Goal: Task Accomplishment & Management: Complete application form

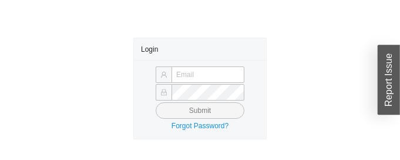
click at [119, 81] on div "Login Submit Forgot Password?" at bounding box center [200, 89] width 400 height 102
click at [106, 95] on div "Login Submit Forgot Password?" at bounding box center [200, 89] width 400 height 102
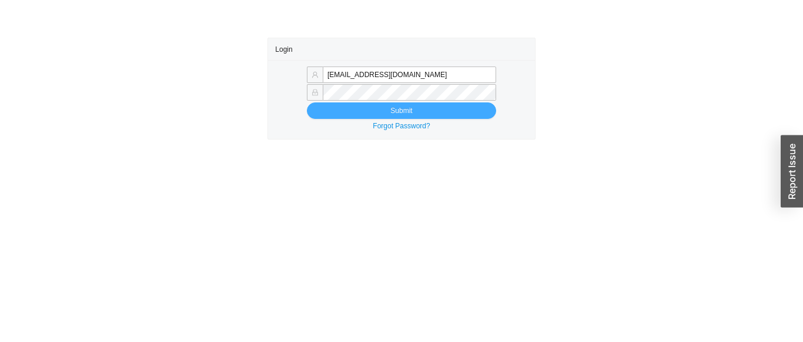
click at [372, 114] on button "Submit" at bounding box center [401, 110] width 189 height 16
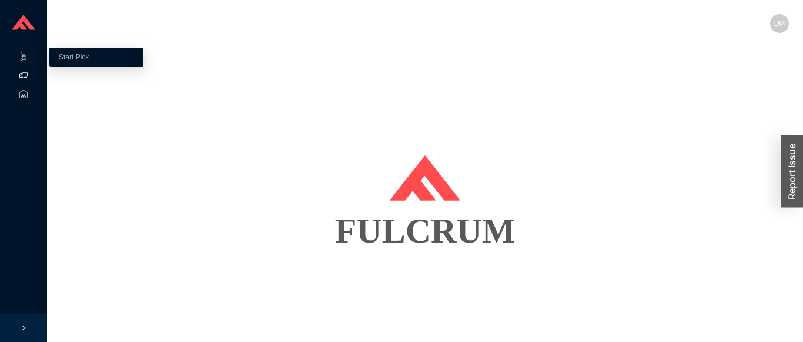
click at [24, 77] on icon at bounding box center [23, 75] width 8 height 8
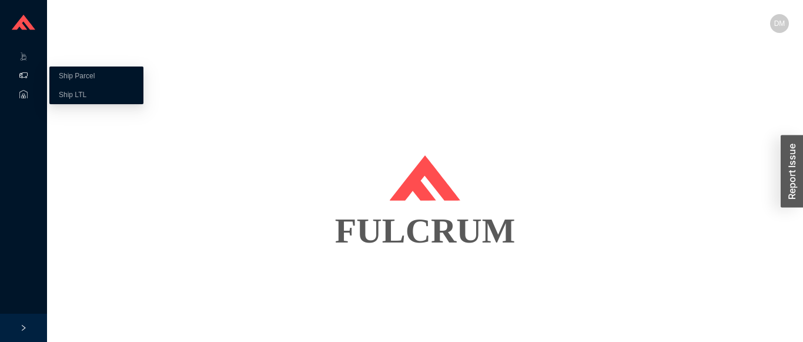
click at [95, 78] on link "Ship Parcel" at bounding box center [77, 76] width 36 height 8
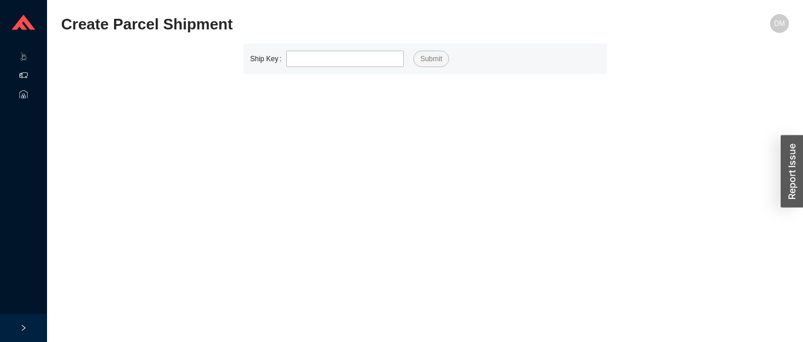
click at [353, 59] on input "tel" at bounding box center [345, 59] width 118 height 16
type input "528982"
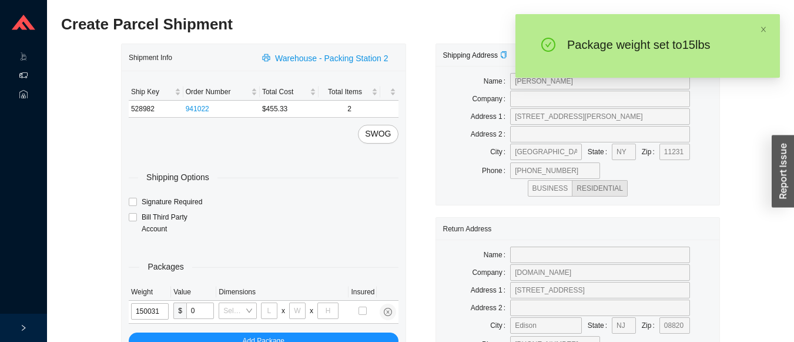
type input "15"
type input "24"
type input "16"
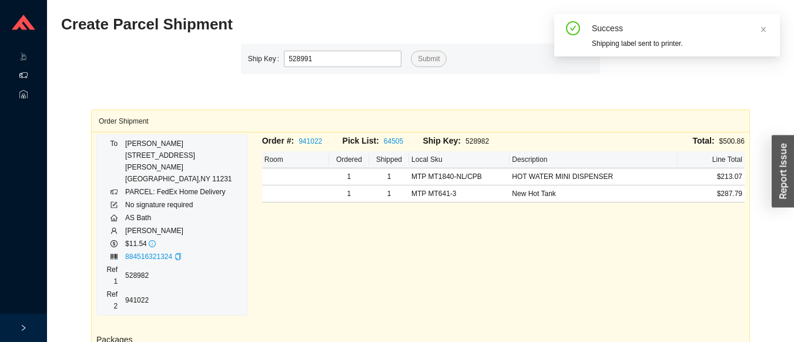
type input "528991"
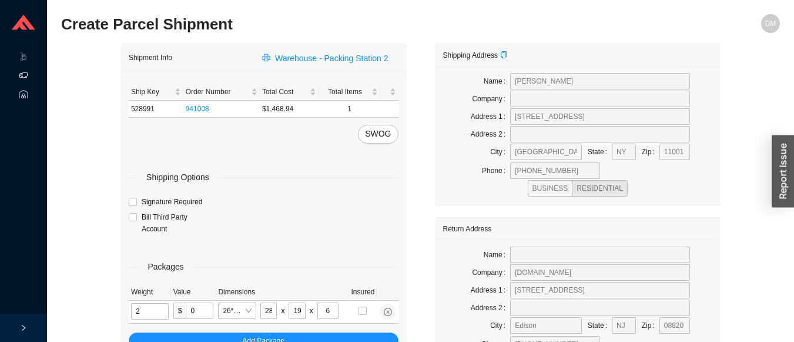
type input "13"
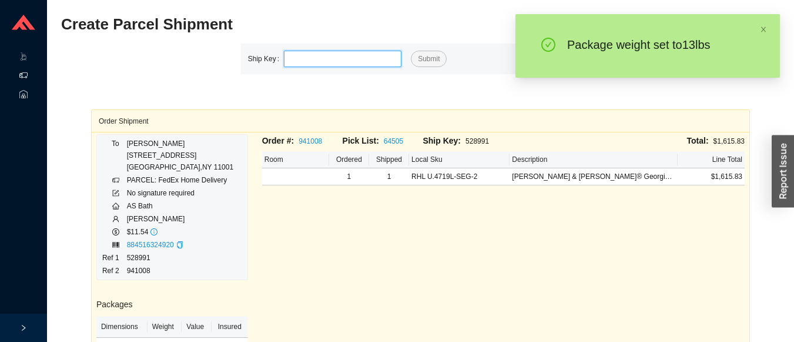
click at [352, 62] on input "tel" at bounding box center [343, 59] width 118 height 16
type input "529038"
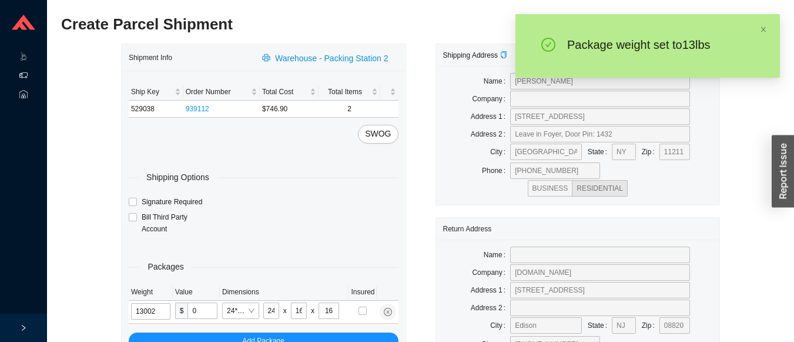
type input "13"
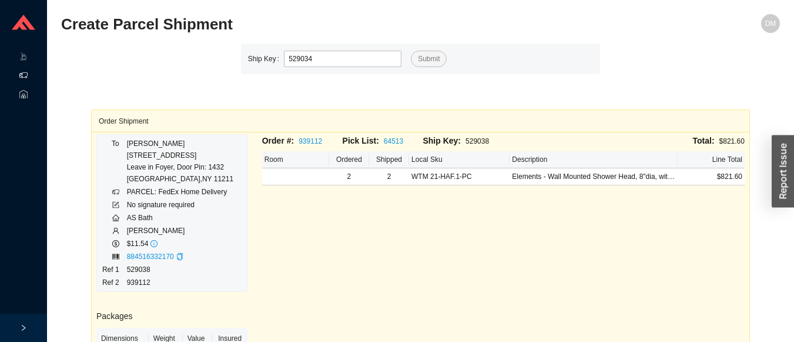
type input "529034"
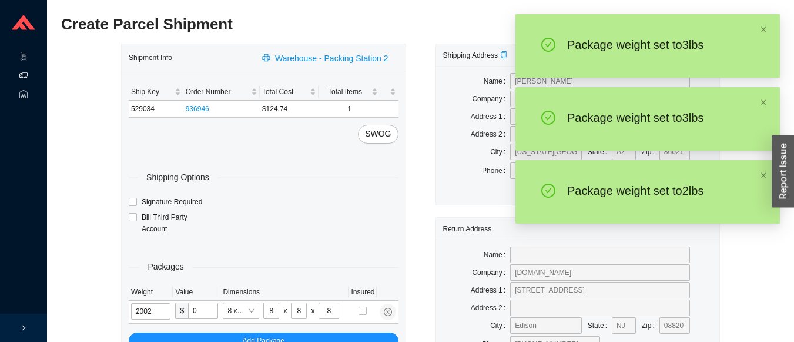
type input "2"
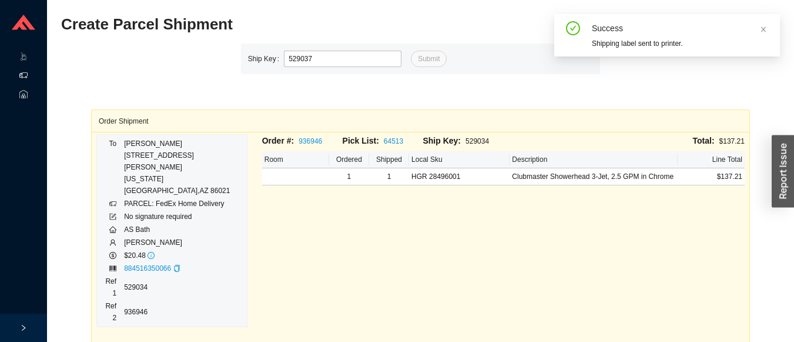
type input "529037"
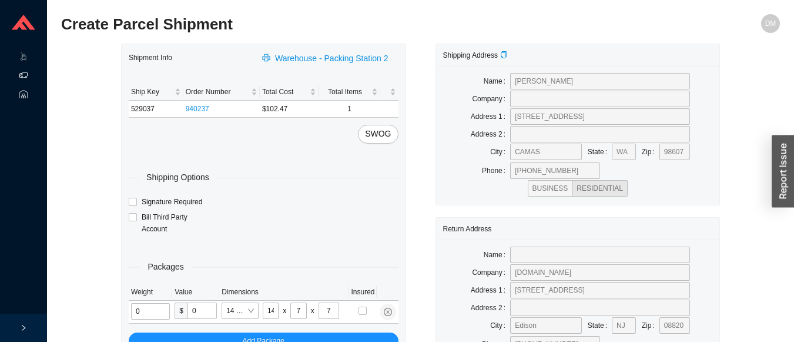
type input "2"
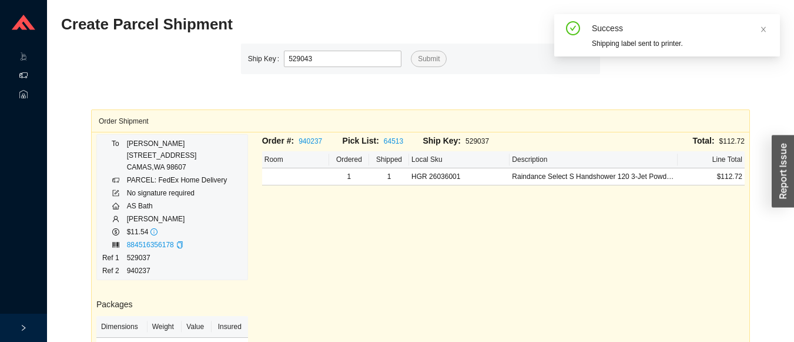
type input "529043"
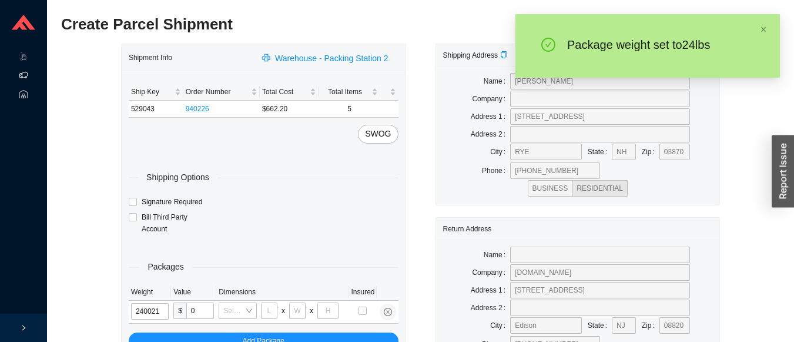
type input "24"
type input "18"
type input "12"
type input "24"
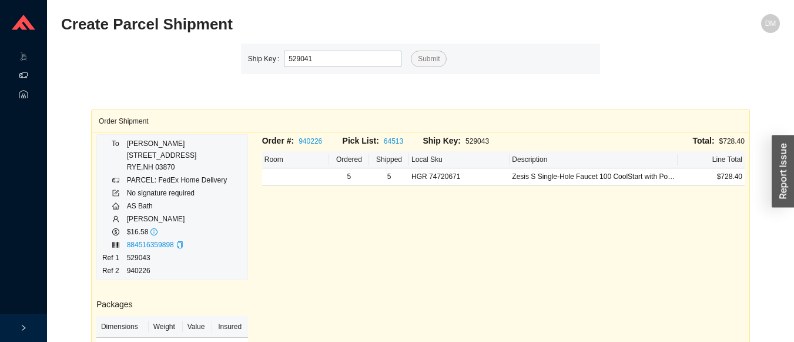
type input "529041"
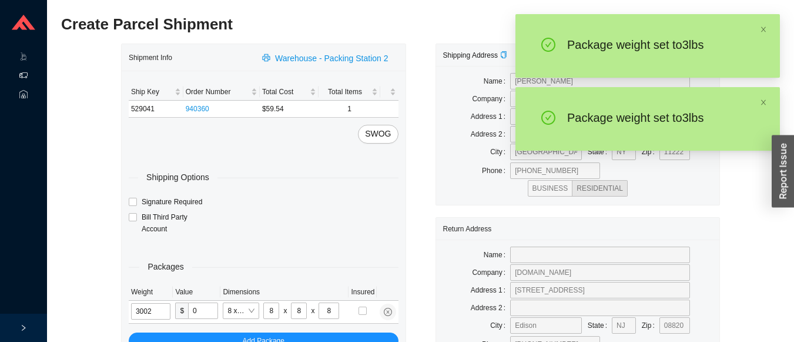
type input "3"
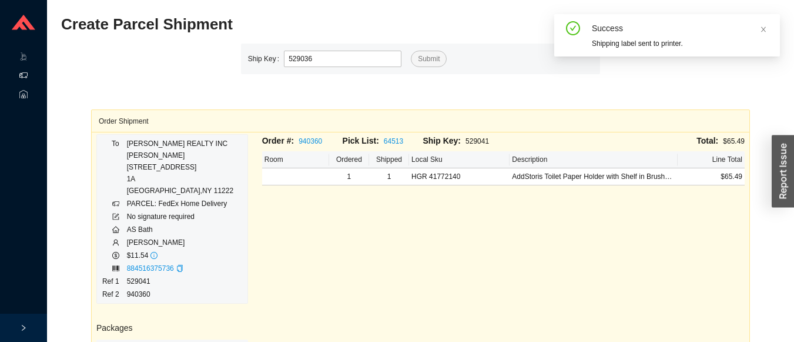
type input "529036"
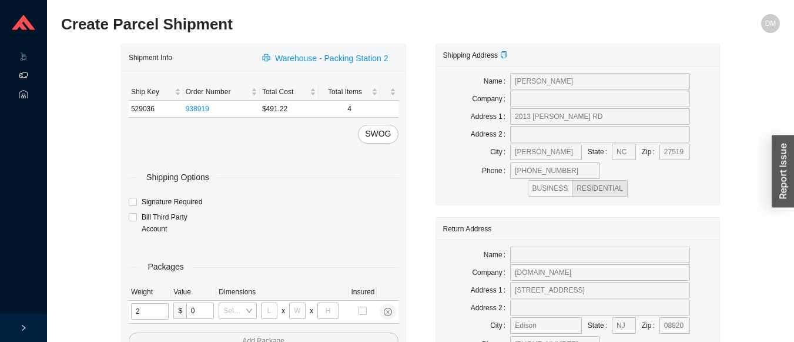
type input "21"
type input "18"
type input "12"
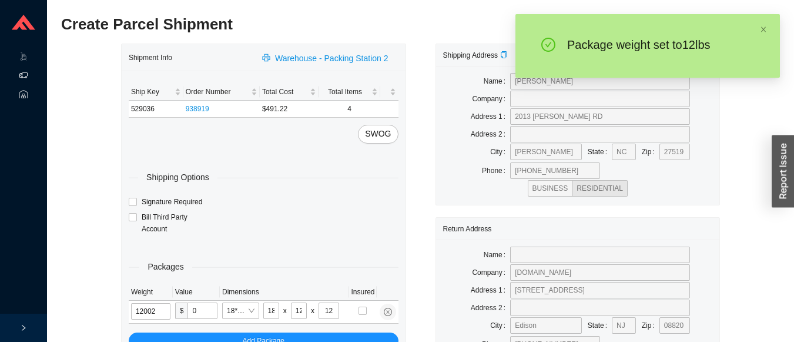
type input "12"
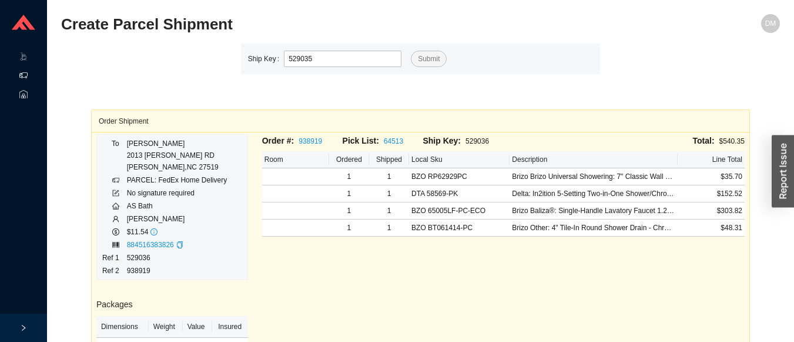
type input "529035"
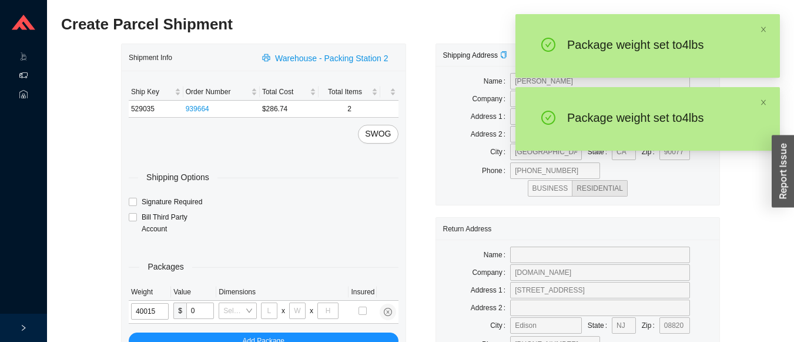
type input "4"
type input "8"
type input "4"
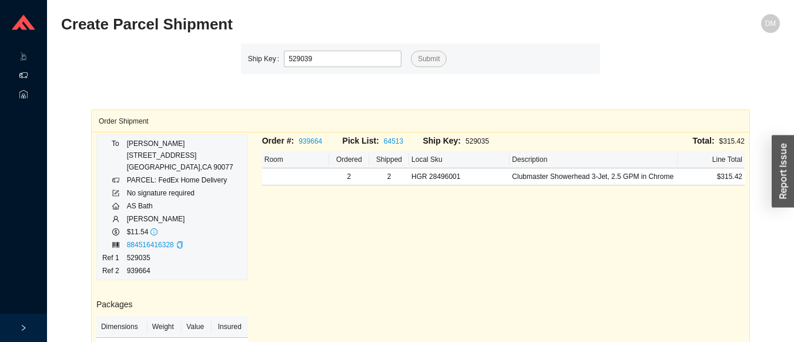
type input "529039"
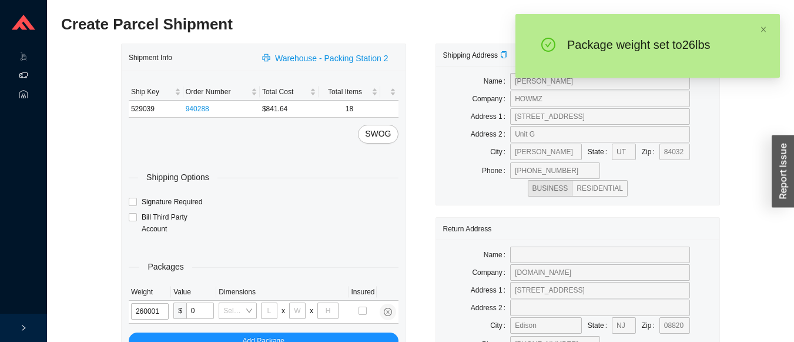
type input "26"
type input "18"
type input "5"
type input "36"
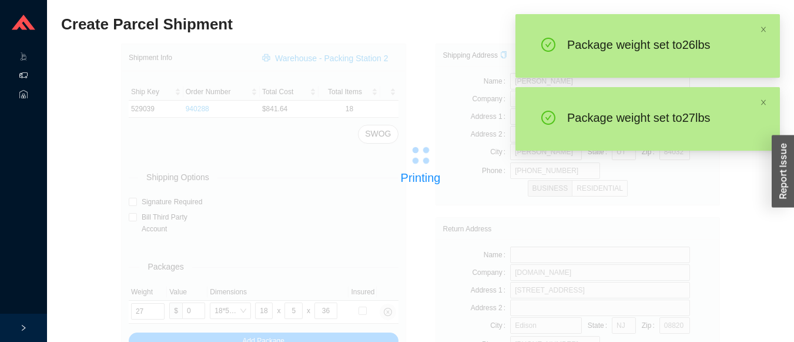
type input "28"
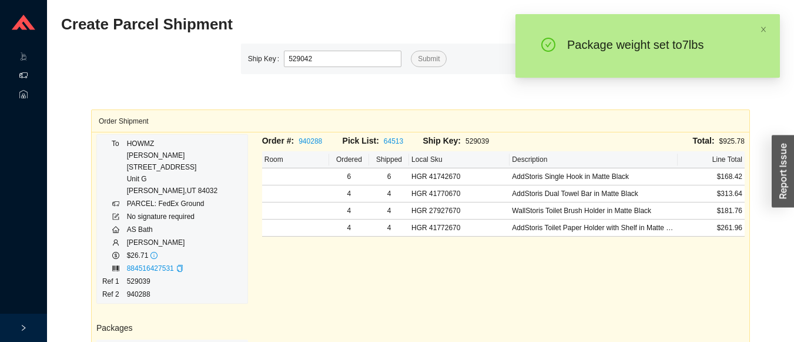
type input "529042"
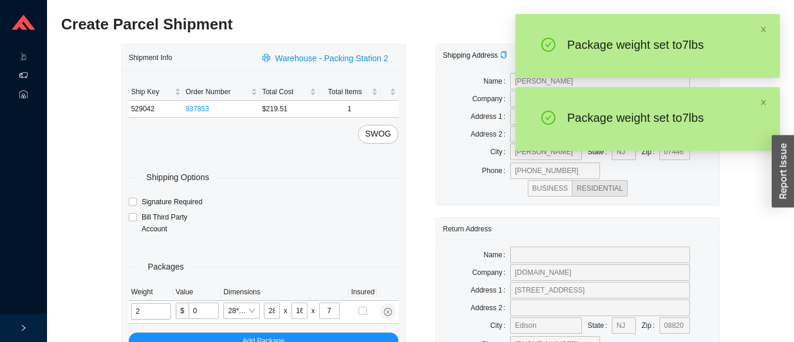
type input "7"
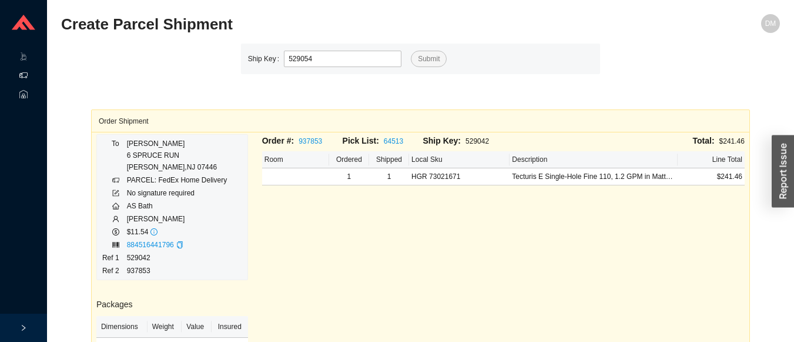
type input "529054"
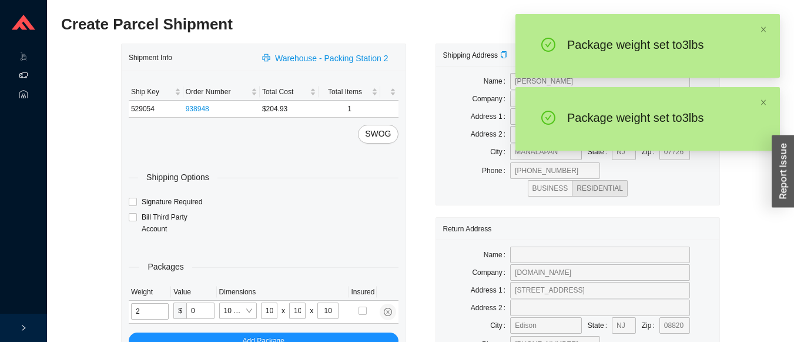
type input "3"
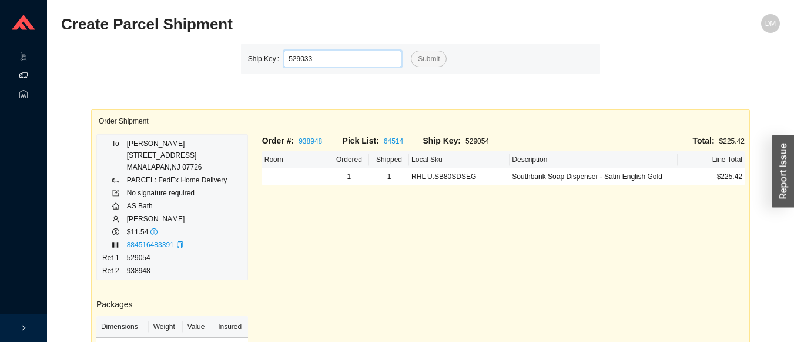
type input "529033"
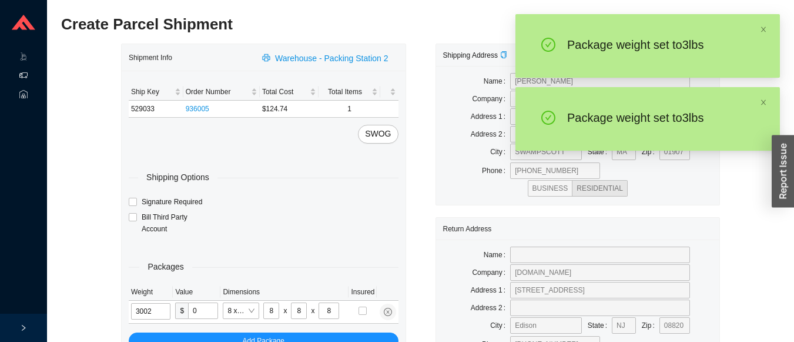
type input "3"
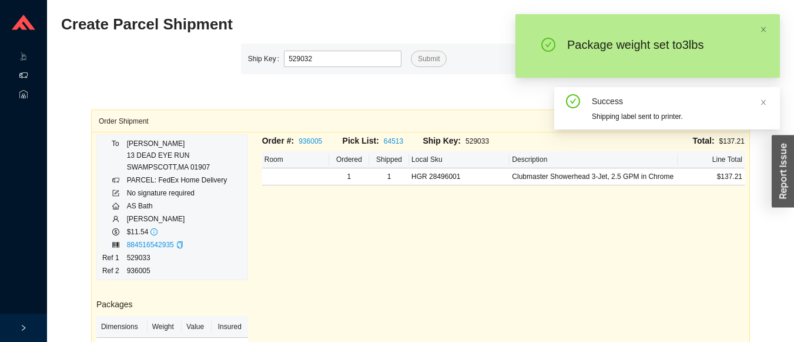
type input "529032"
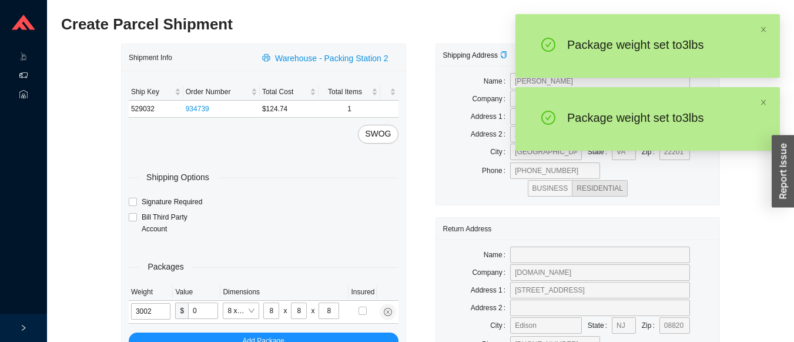
type input "3"
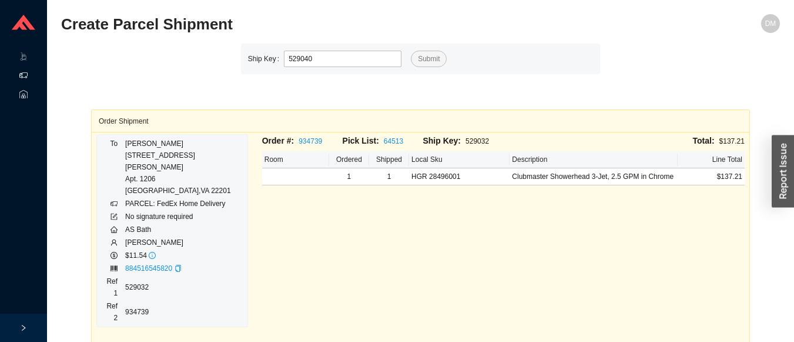
type input "529040"
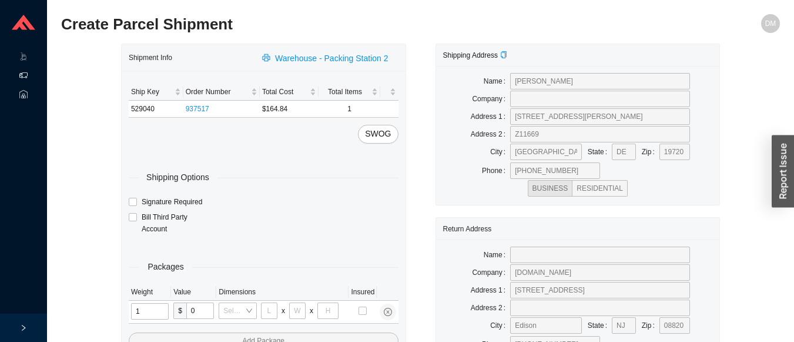
type input "11"
type input "14"
type input "7"
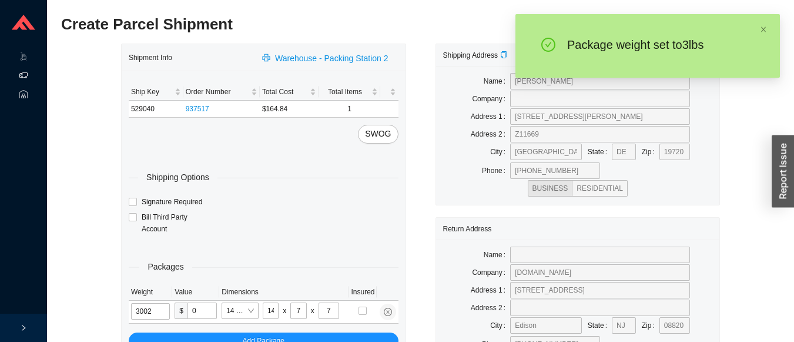
type input "3"
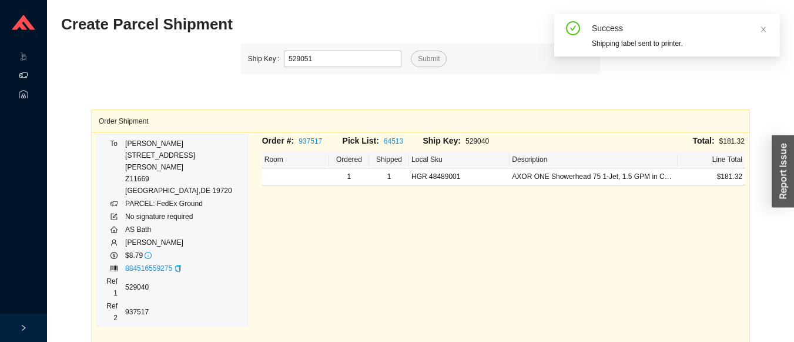
type input "529051"
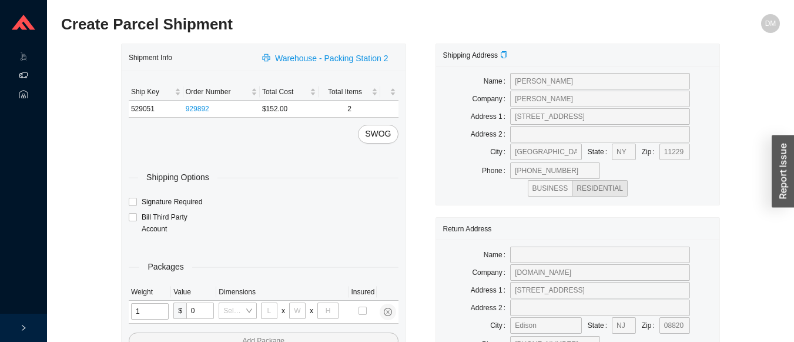
type input "11"
type input "14"
type input "7"
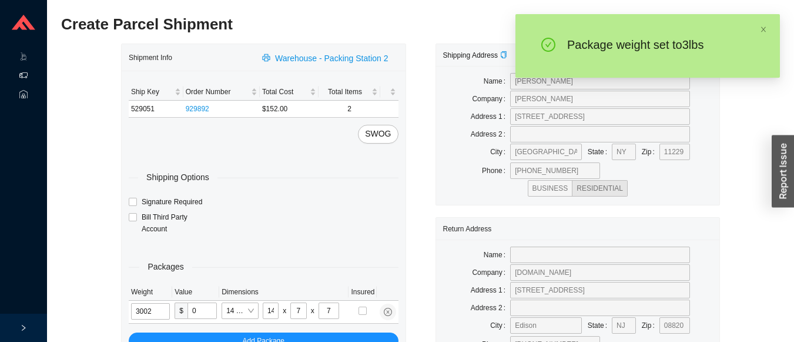
type input "3"
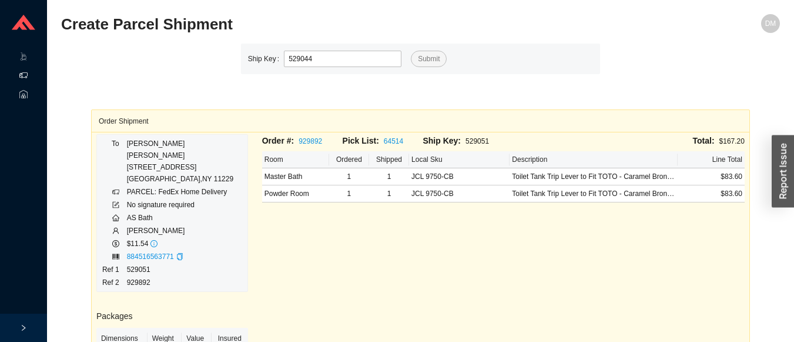
type input "529044"
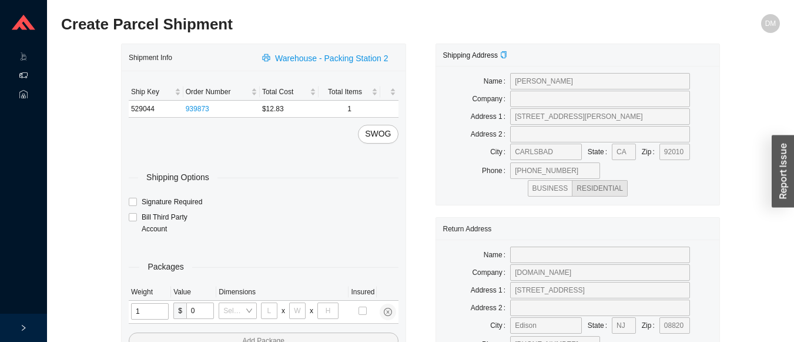
type input "14"
type input "5"
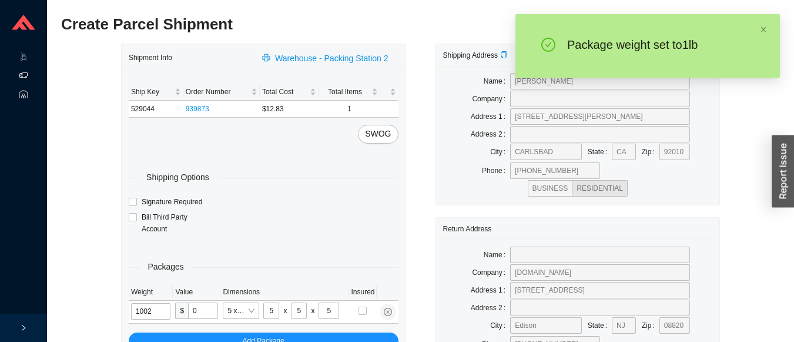
type input "1"
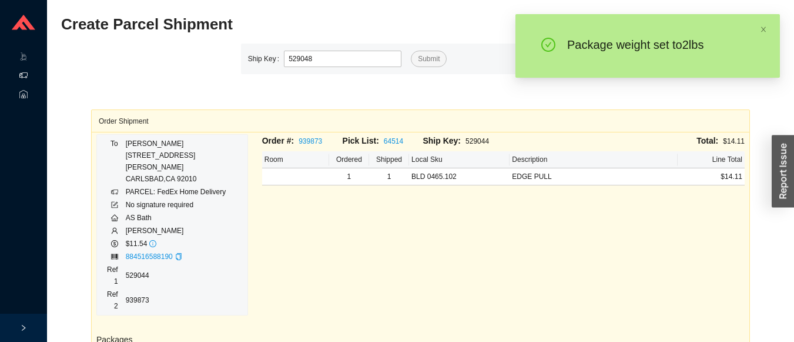
type input "529048"
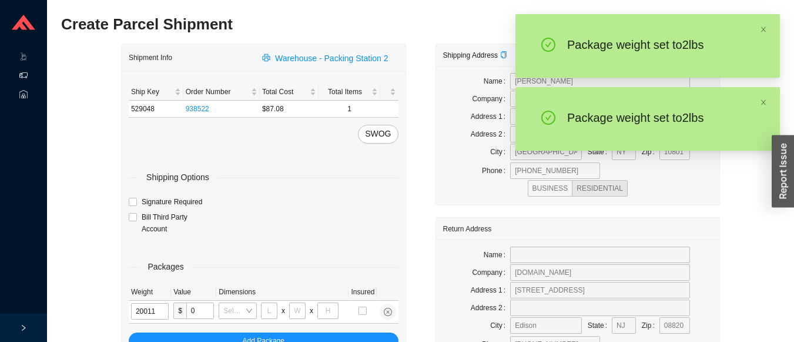
type input "2"
type input "14"
type input "7"
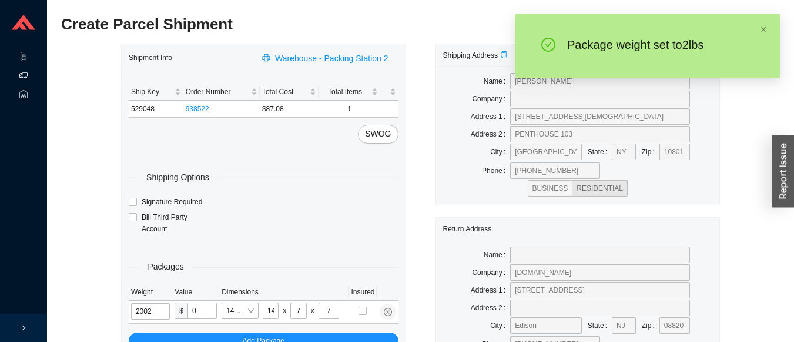
type input "2"
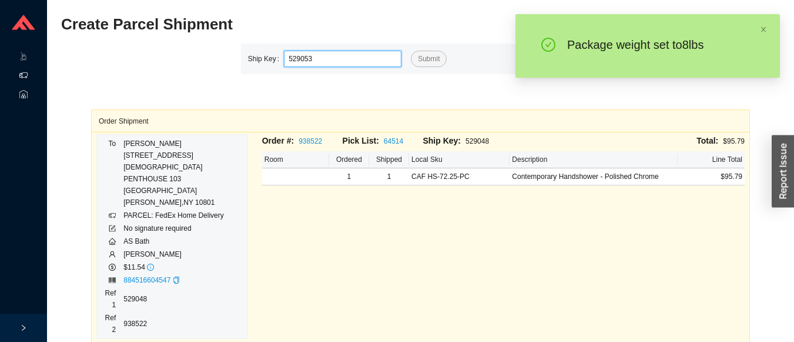
type input "529053"
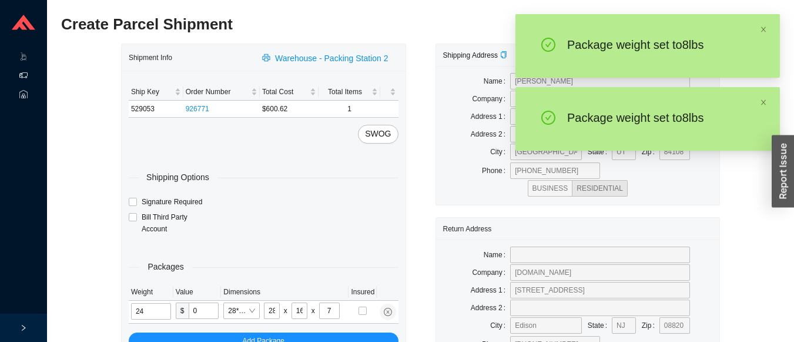
type input "8"
type input "19"
type input "6"
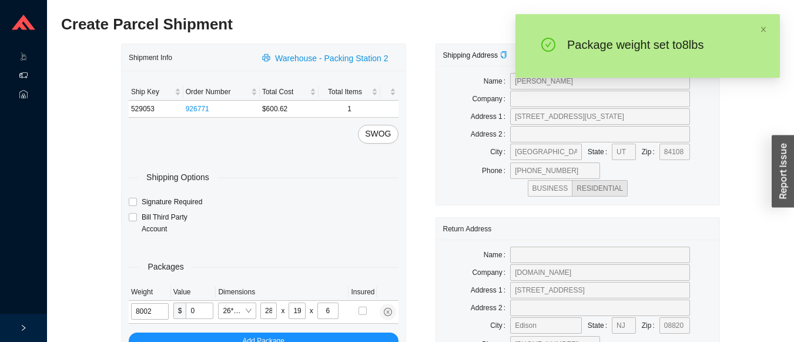
type input "8"
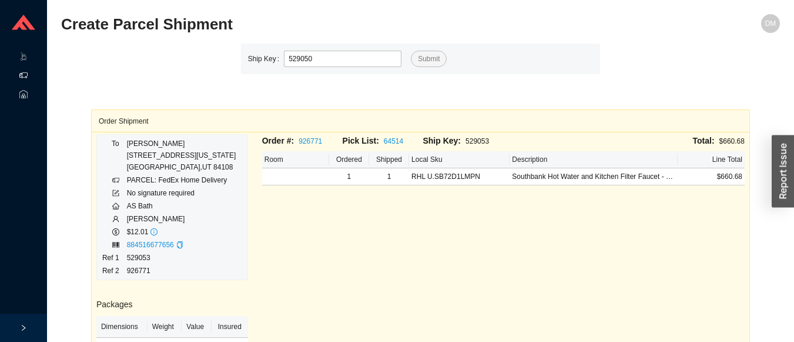
type input "529050"
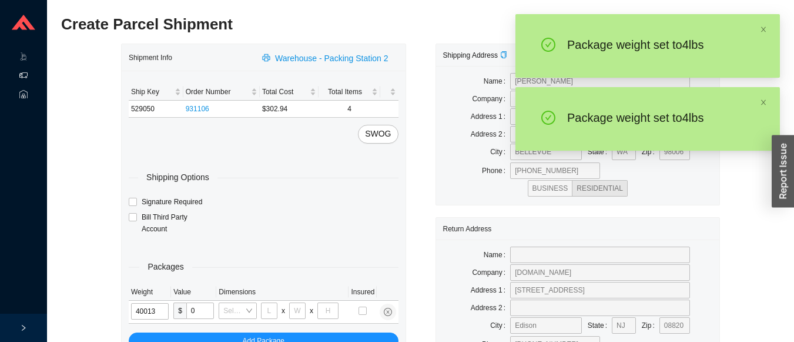
type input "4"
type input "10"
type input "4"
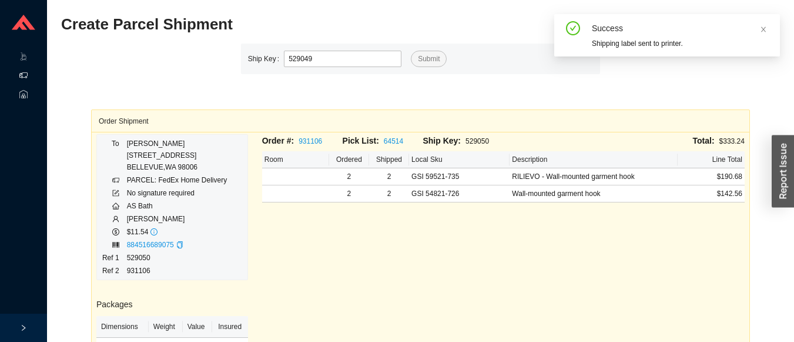
type input "529049"
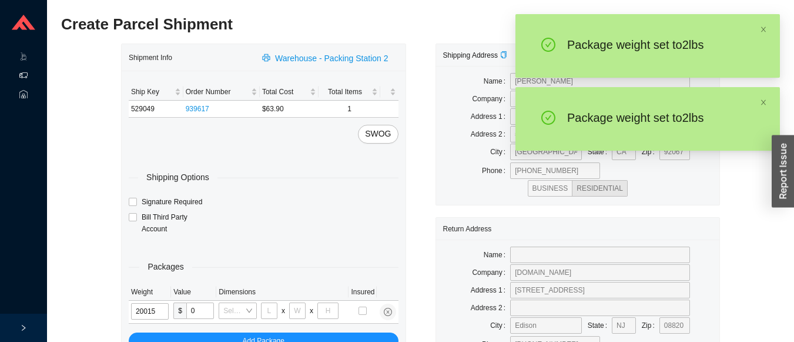
type input "2"
type input "8"
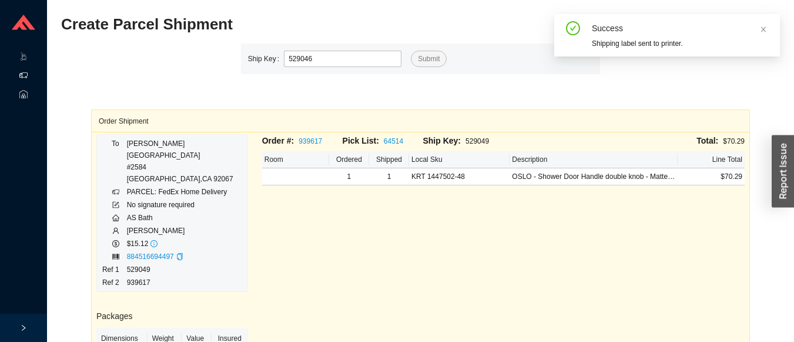
type input "529046"
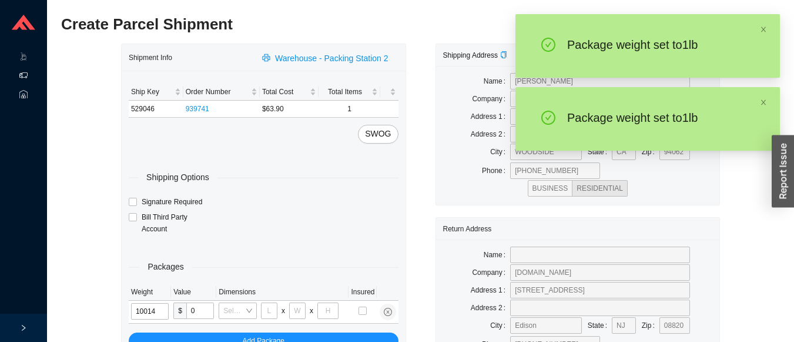
type input "1"
type input "5"
type input "1"
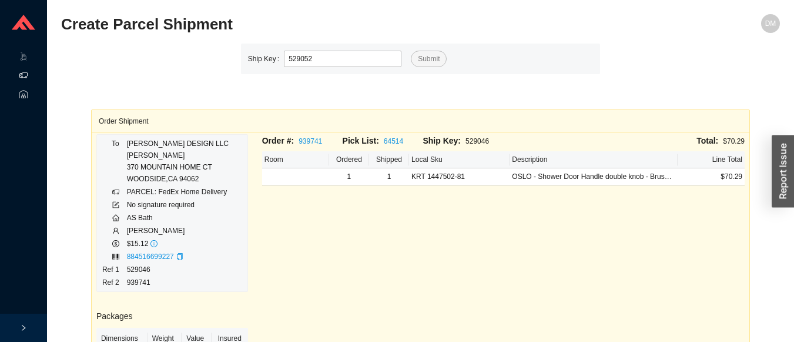
type input "529052"
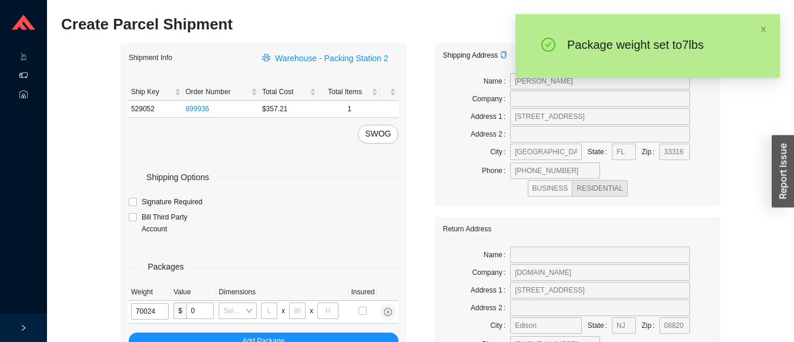
type input "7"
type input "28"
type input "19"
type input "6"
type input "7"
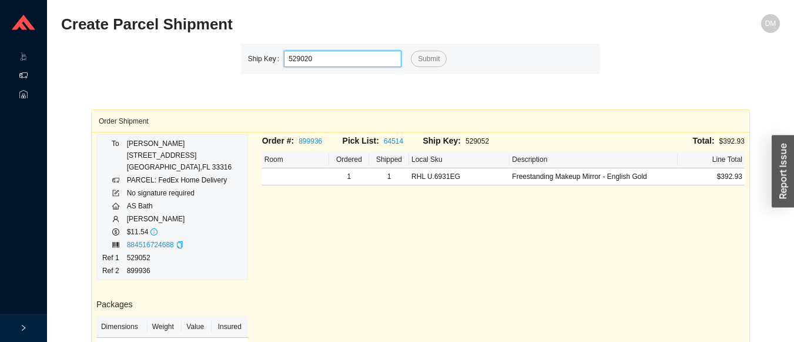
type input "529020"
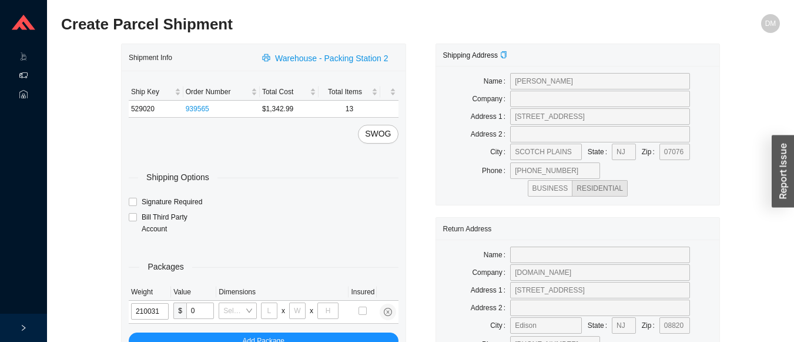
type input "21"
type input "24"
type input "16"
type input "21"
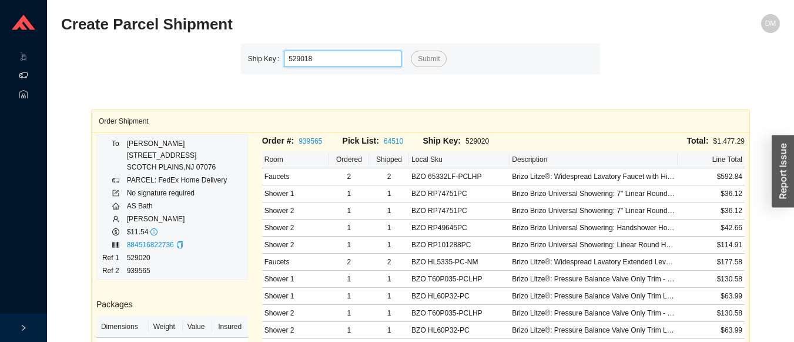
type input "529018"
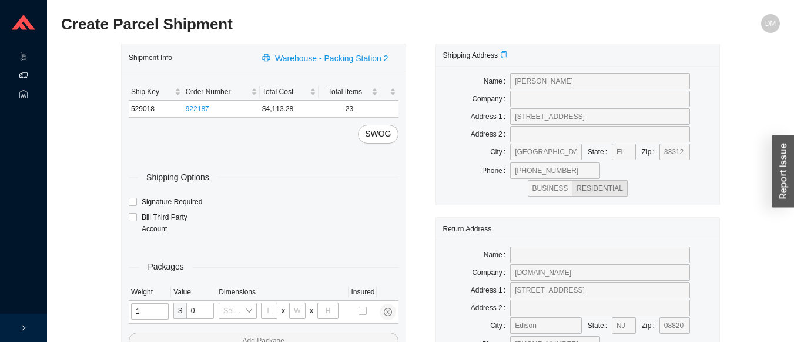
type input "12"
type input "18"
type input "12"
type input "6"
type input "8"
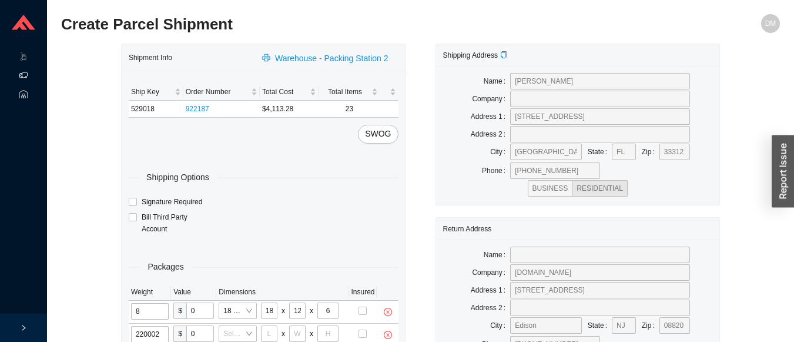
type input "22"
type input "18"
type input "8"
type input "42"
type input "22"
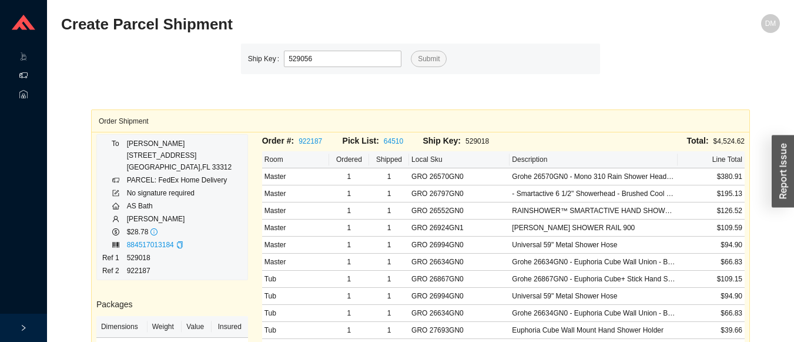
type input "529056"
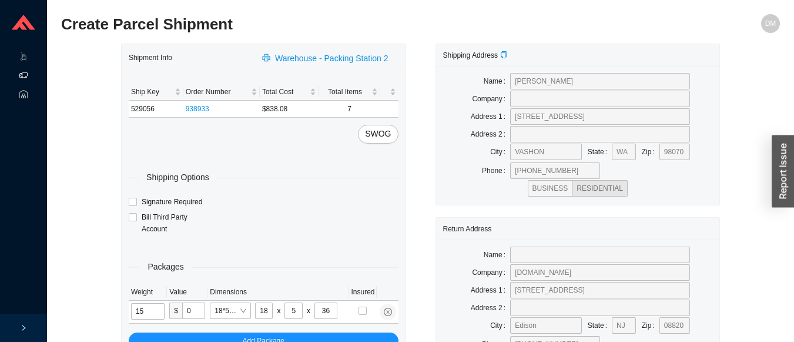
type input "15"
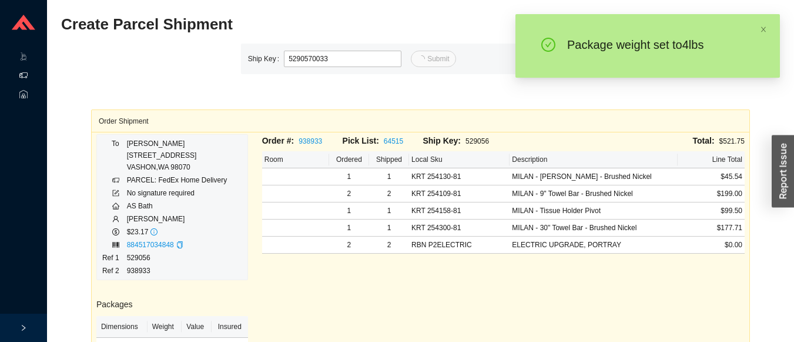
type input "33"
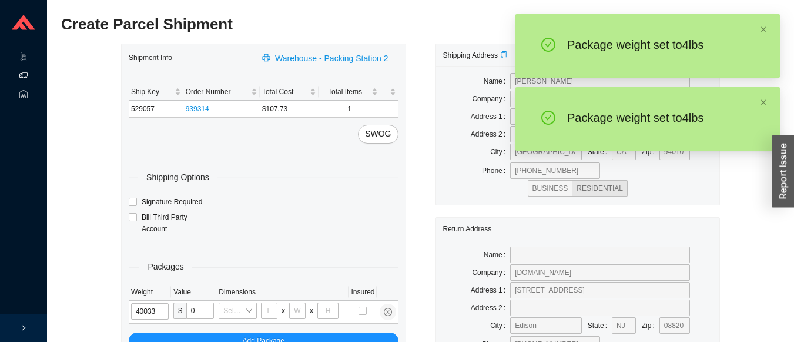
type input "4"
type input "24"
type input "14"
type input "4"
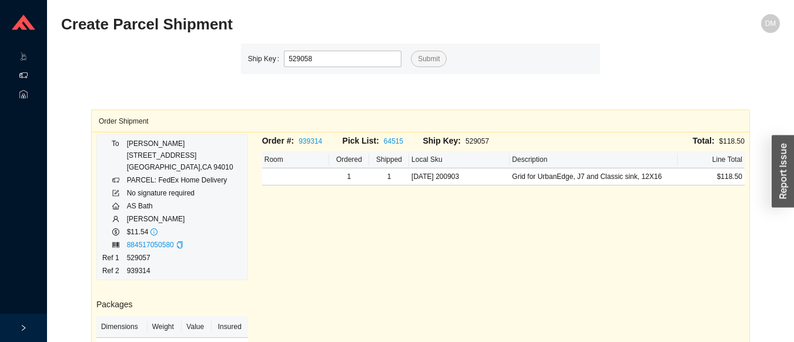
type input "529058"
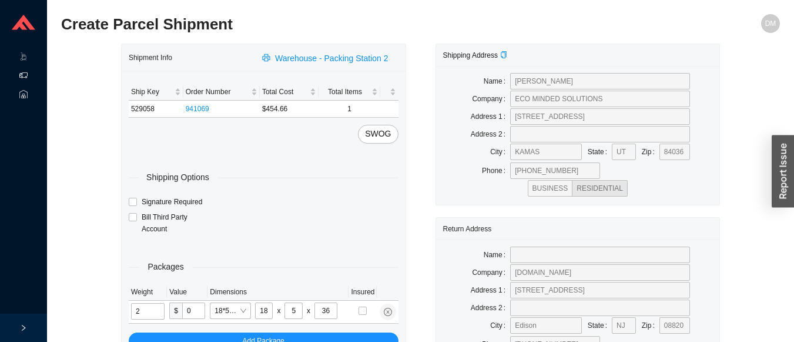
type input "9"
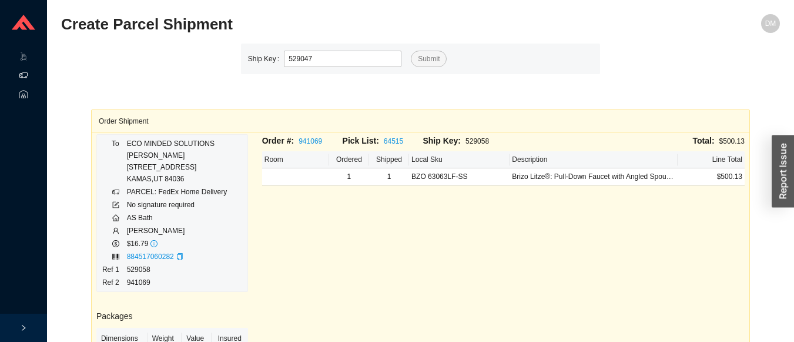
type input "529047"
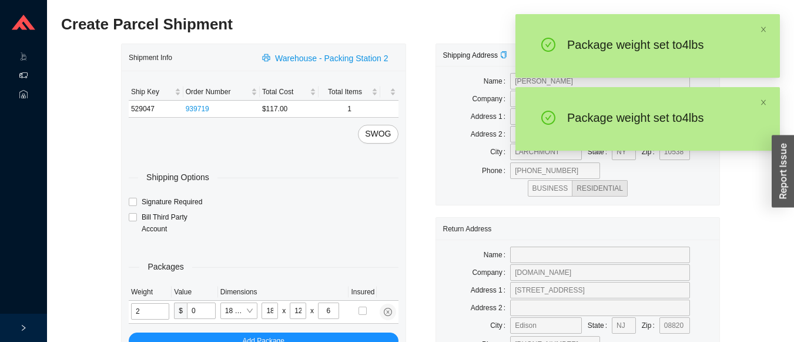
type input "4"
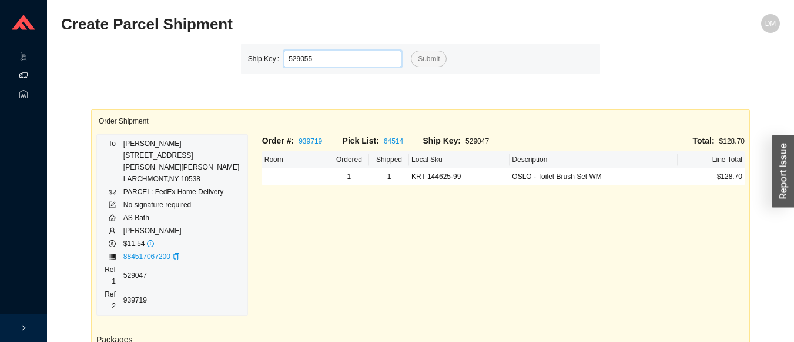
type input "529055"
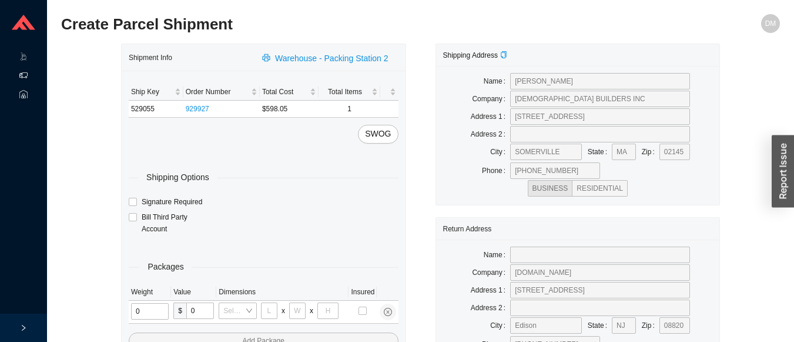
type input "1"
type input "18"
type input "5"
type input "36"
type input "1"
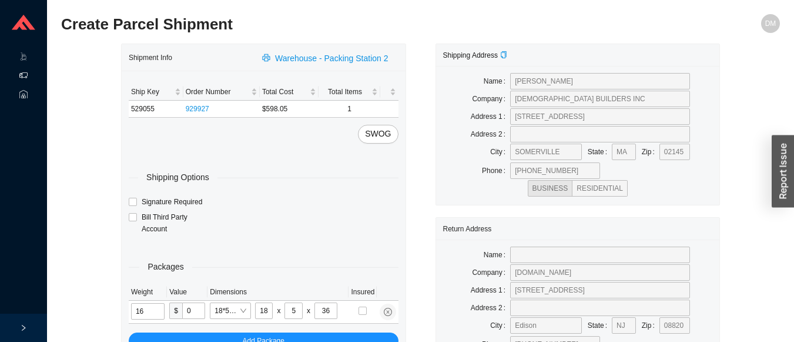
type input "16"
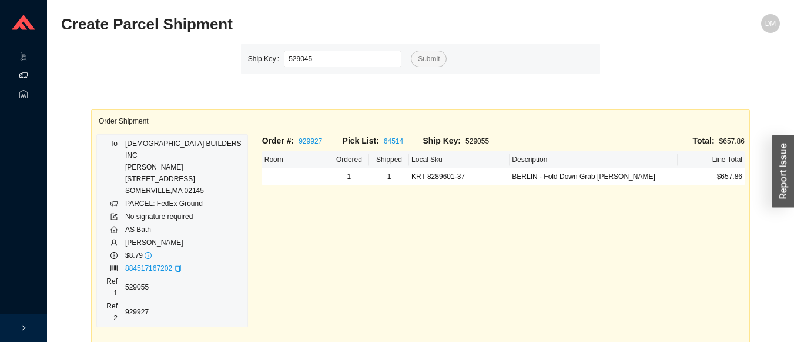
type input "529045"
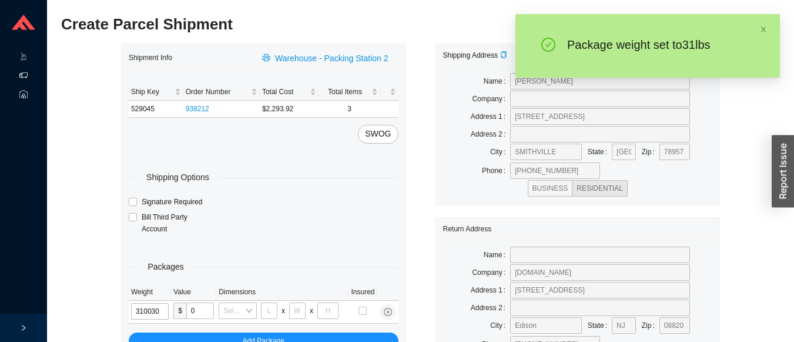
type input "31"
type input "26"
type input "20"
type input "12"
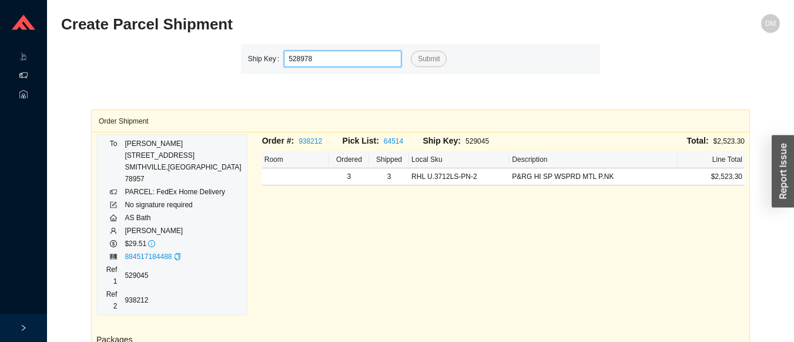
type input "528978"
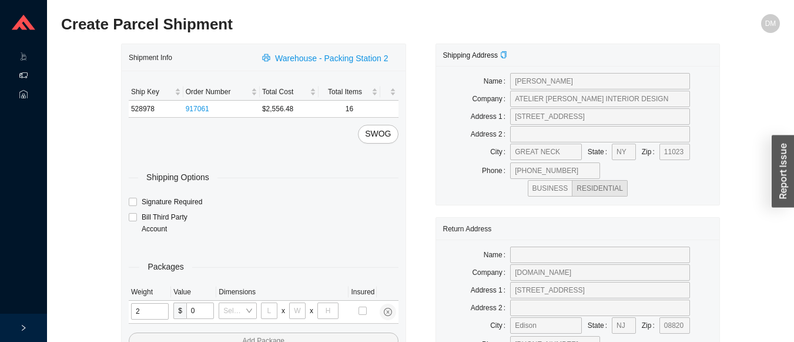
type input "24"
type input "28"
type input "19"
type input "6"
click at [162, 315] on input "tel" at bounding box center [150, 311] width 38 height 16
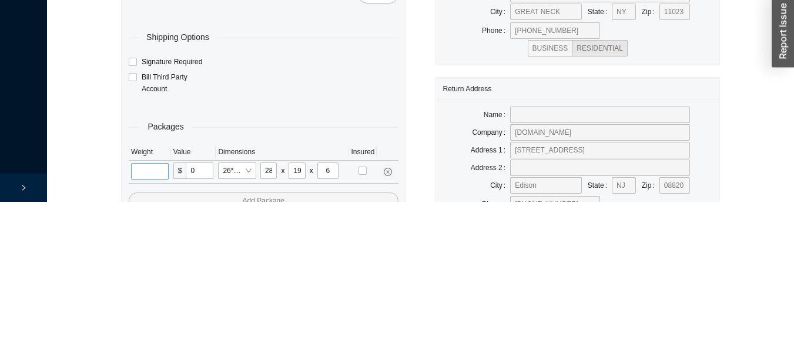
scroll to position [58, 0]
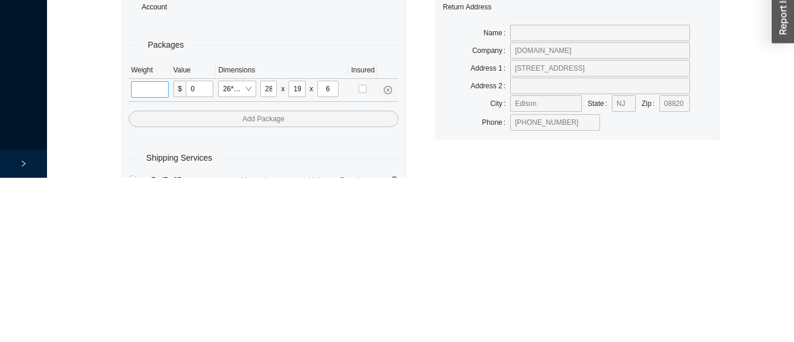
type input "1"
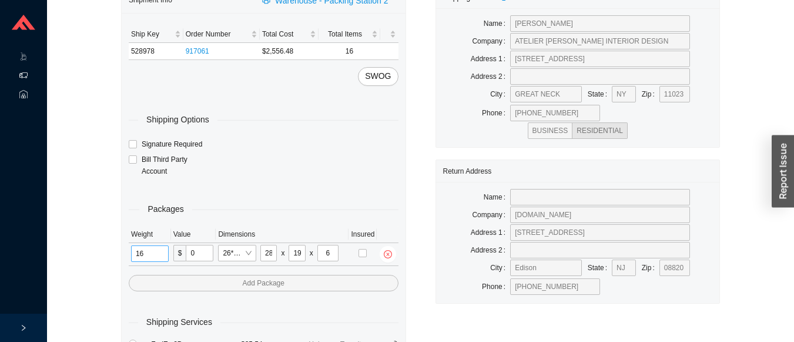
type input "16"
click at [255, 280] on div "Select a box" at bounding box center [237, 276] width 38 height 16
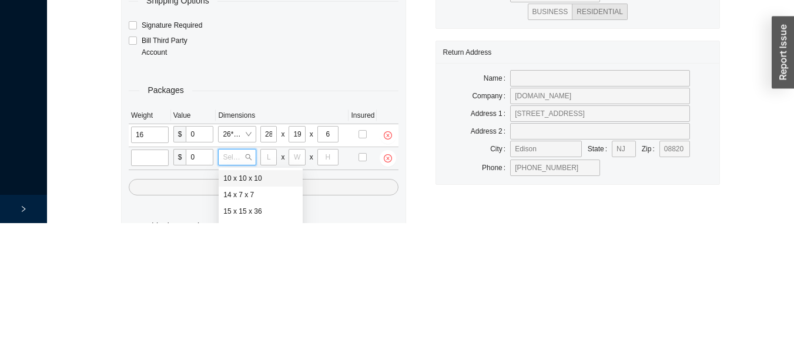
scroll to position [80, 0]
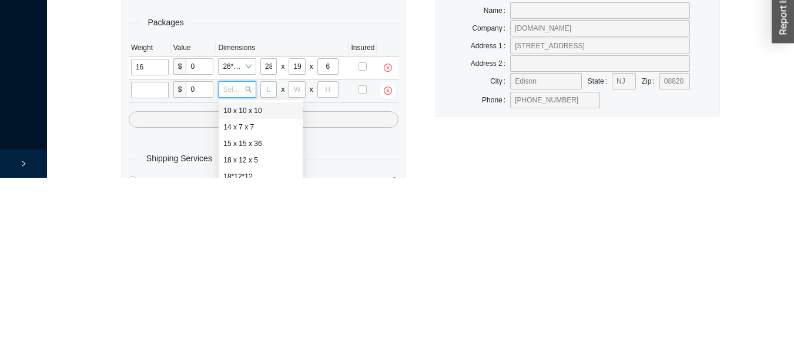
click at [449, 296] on div "Shipping Address Name [PERSON_NAME] Company ATELIER [PERSON_NAME] INTERIOR DESI…" at bounding box center [578, 243] width 315 height 559
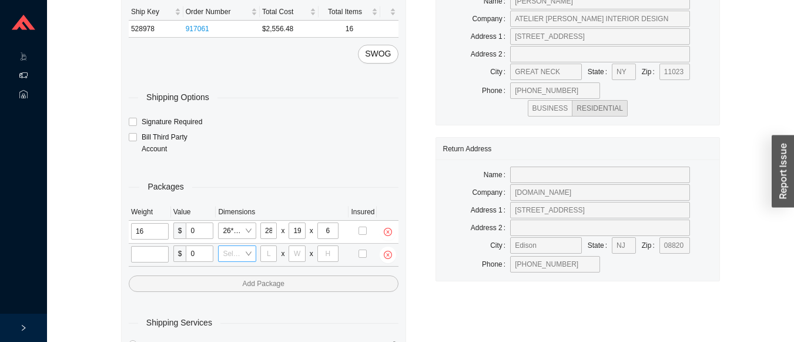
click at [236, 252] on input "search" at bounding box center [234, 253] width 22 height 15
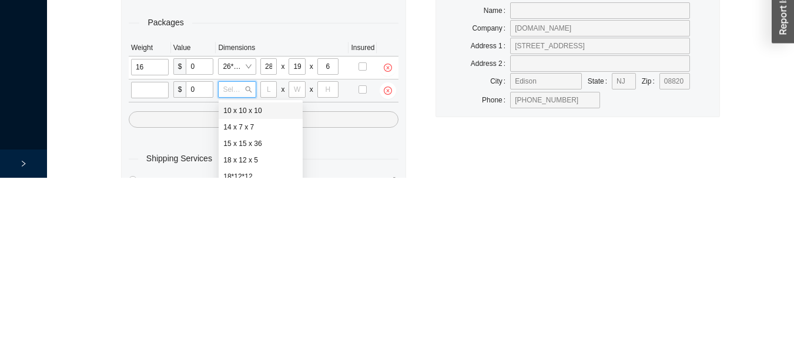
click at [449, 308] on div "Shipping Address Name [PERSON_NAME] Company ATELIER [PERSON_NAME] INTERIOR DESI…" at bounding box center [578, 243] width 315 height 559
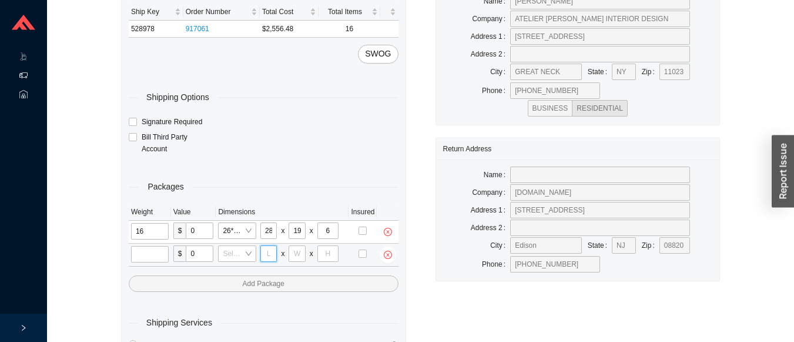
click at [271, 253] on input "tel" at bounding box center [269, 253] width 16 height 16
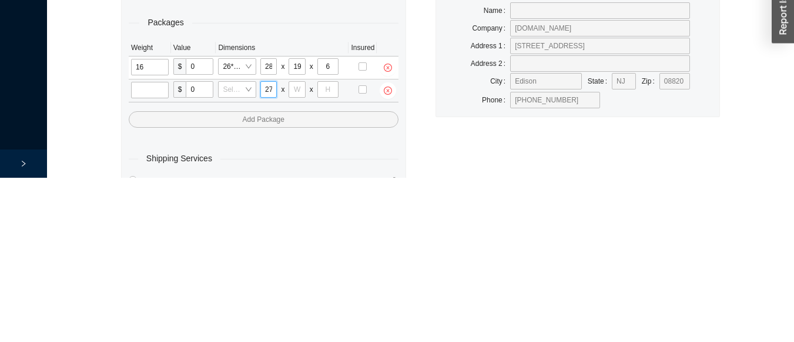
type input "27"
click at [298, 255] on input "tel" at bounding box center [297, 253] width 16 height 16
type input "16"
click at [328, 255] on input "tel" at bounding box center [328, 253] width 21 height 16
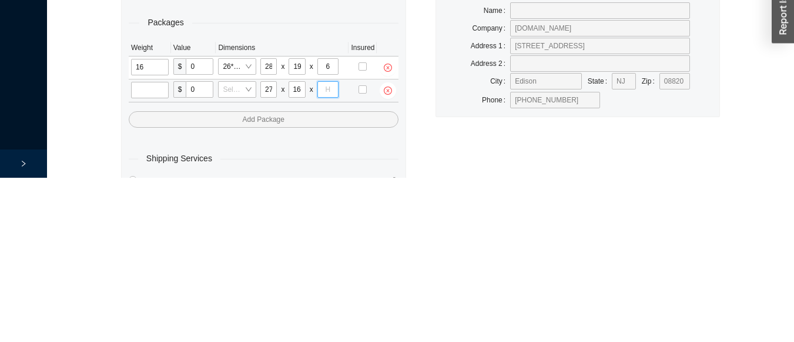
scroll to position [0, 0]
type input "3"
click at [159, 249] on input "tel" at bounding box center [150, 254] width 38 height 16
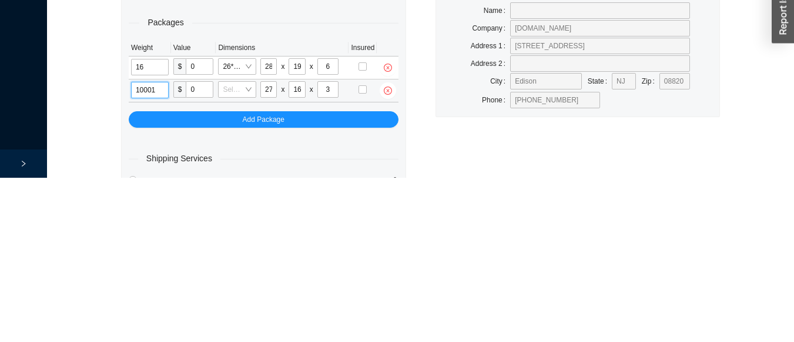
type input "10"
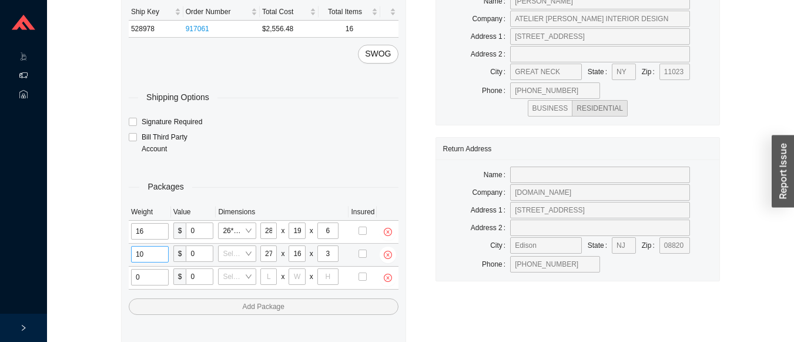
type input "1"
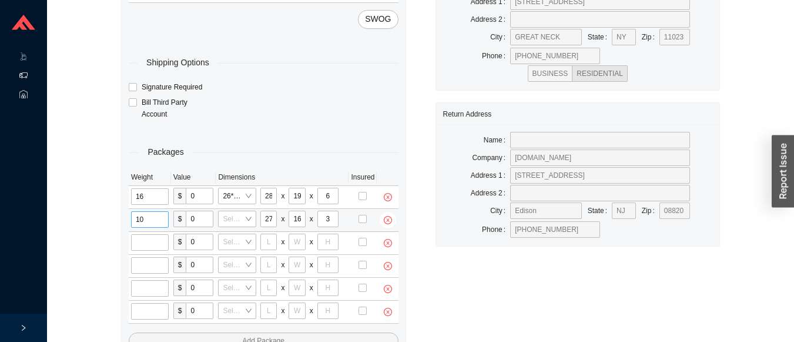
scroll to position [125, 0]
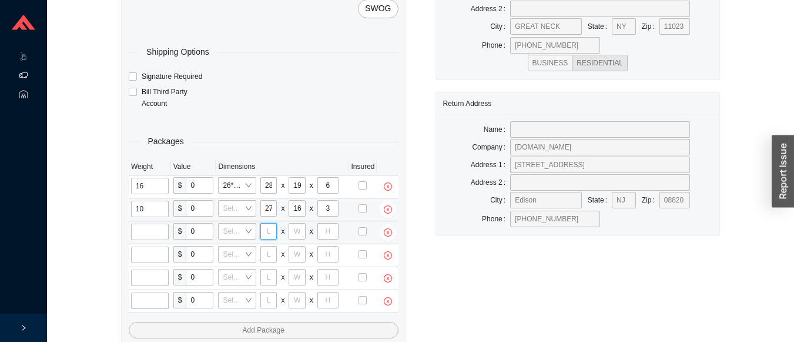
click at [269, 231] on input "tel" at bounding box center [269, 231] width 16 height 16
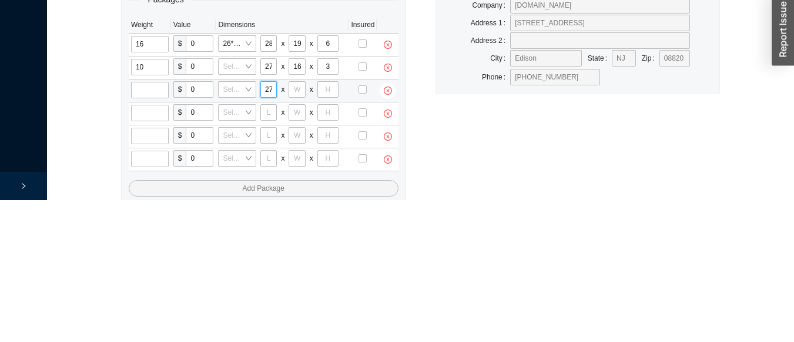
type input "27"
click at [298, 231] on input "tel" at bounding box center [297, 231] width 16 height 16
type input "16"
click at [329, 231] on input "tel" at bounding box center [328, 231] width 21 height 16
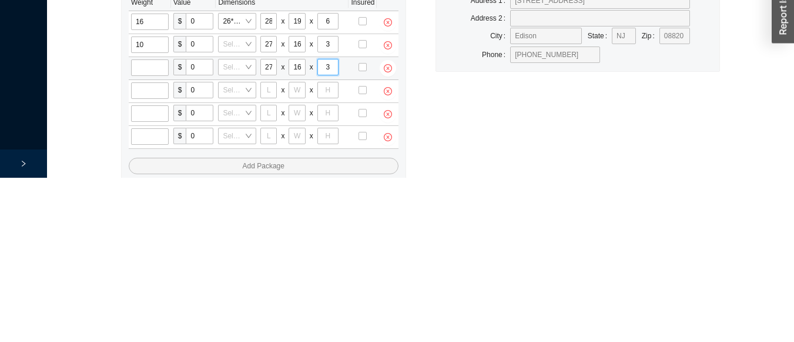
scroll to position [126, 0]
type input "3"
click at [269, 255] on input "tel" at bounding box center [269, 253] width 16 height 16
type input "27"
click at [298, 254] on input "tel" at bounding box center [297, 253] width 16 height 16
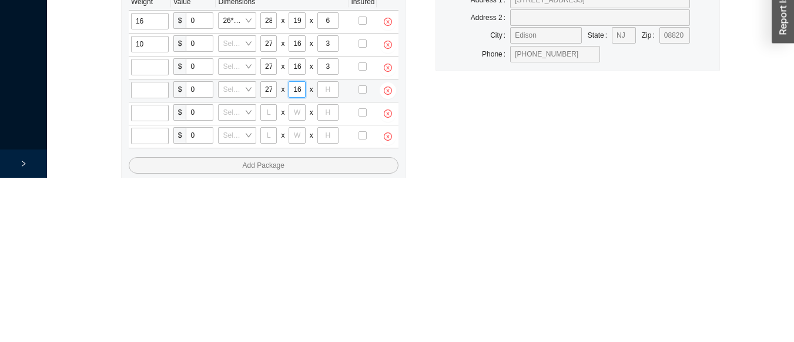
scroll to position [0, 1]
type input "16"
click at [331, 253] on input "tel" at bounding box center [328, 253] width 21 height 16
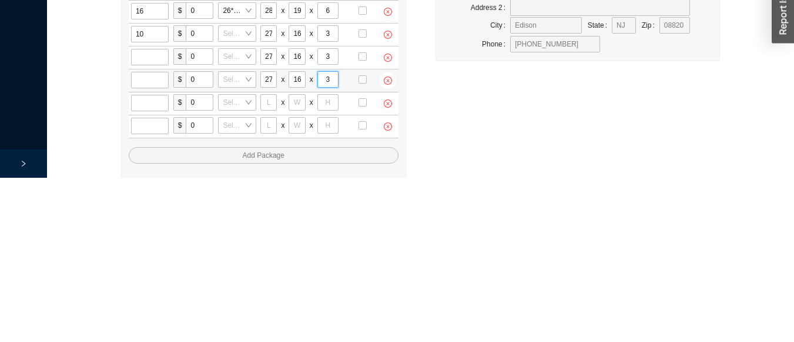
scroll to position [137, 0]
type input "3"
click at [389, 271] on button "button" at bounding box center [388, 266] width 16 height 16
type input "0"
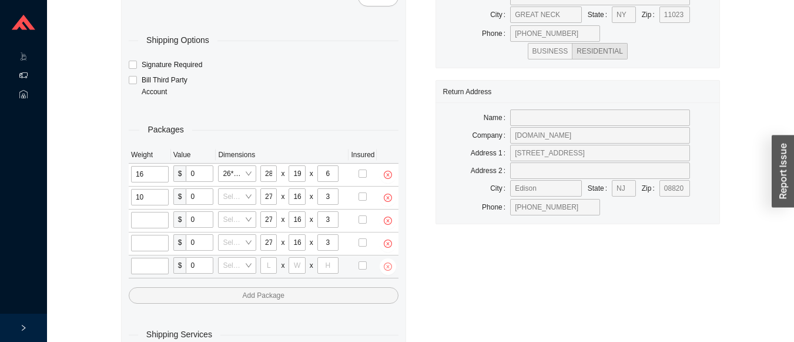
click at [392, 266] on icon "close-circle" at bounding box center [388, 266] width 8 height 8
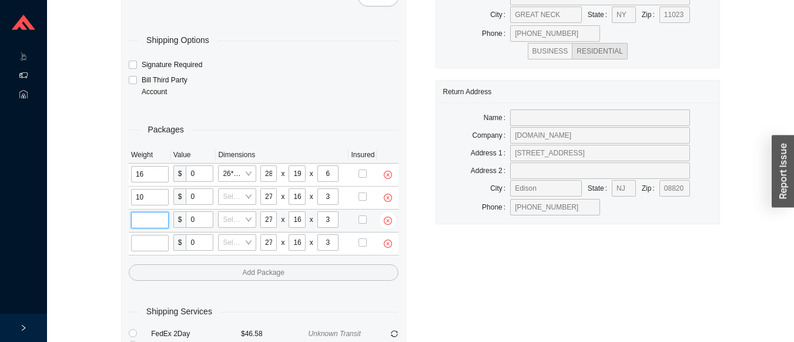
click at [157, 223] on input "tel" at bounding box center [150, 220] width 38 height 16
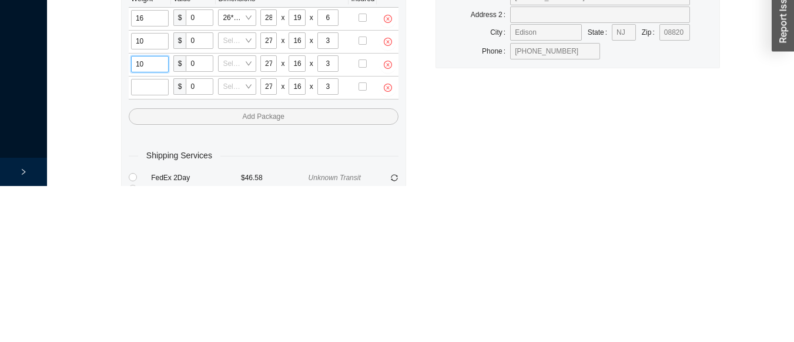
type input "10"
click at [269, 286] on div "Ship Key Order Number Total Cost Total Items 528978 917061 $2,556.48 16 SWOG Sh…" at bounding box center [264, 222] width 284 height 577
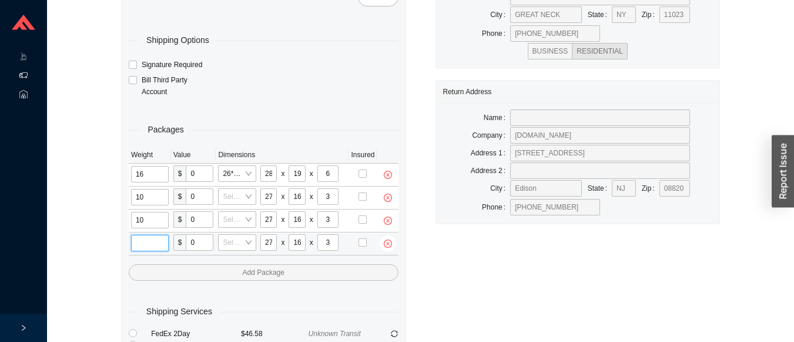
click at [154, 245] on input "tel" at bounding box center [150, 243] width 38 height 16
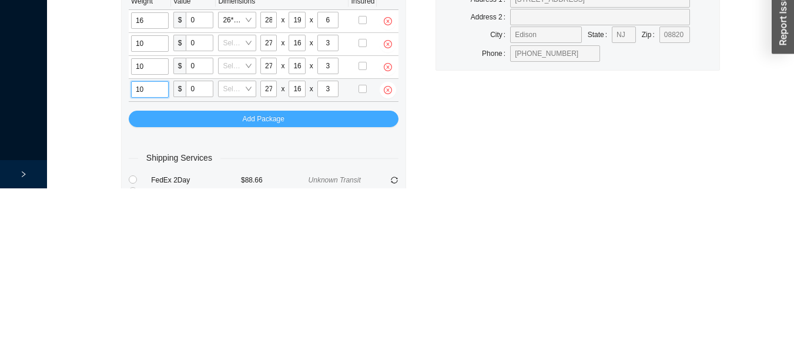
type input "10"
click at [211, 269] on button "Add Package" at bounding box center [264, 272] width 270 height 16
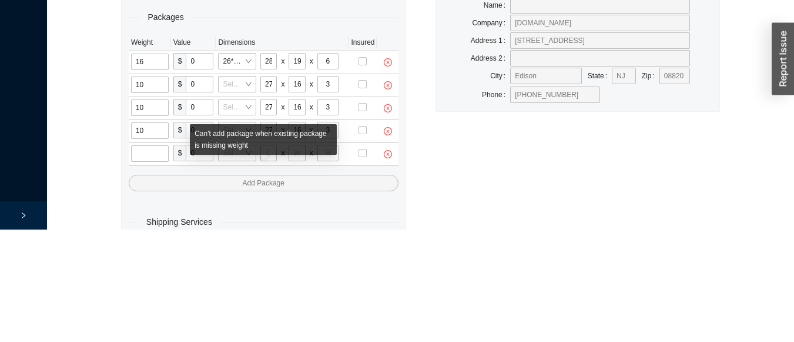
scroll to position [149, 0]
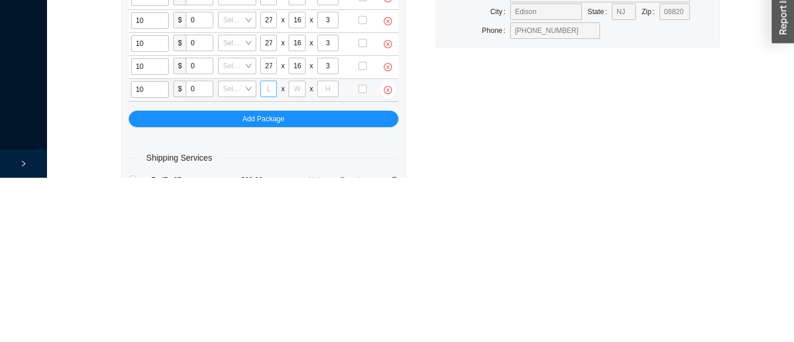
type input "10"
click at [269, 255] on input "tel" at bounding box center [269, 253] width 16 height 16
type input "27"
click at [300, 258] on input "tel" at bounding box center [297, 253] width 16 height 16
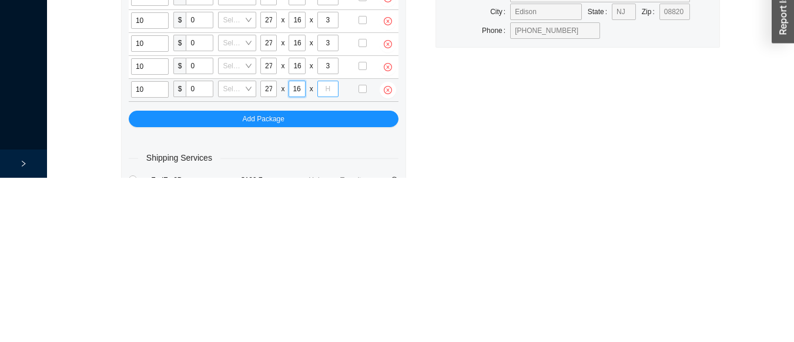
type input "16"
click at [324, 254] on input "tel" at bounding box center [328, 253] width 21 height 16
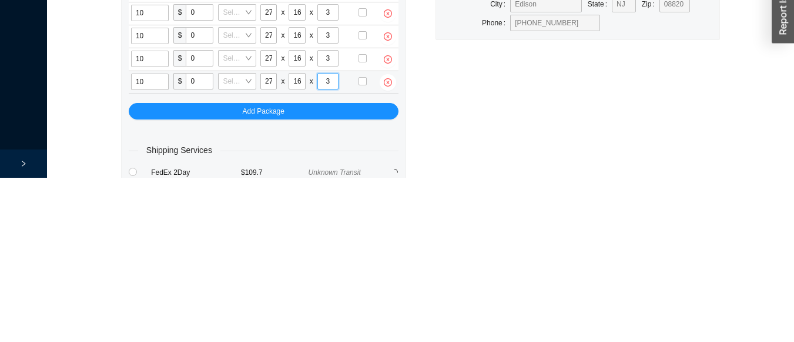
scroll to position [158, 0]
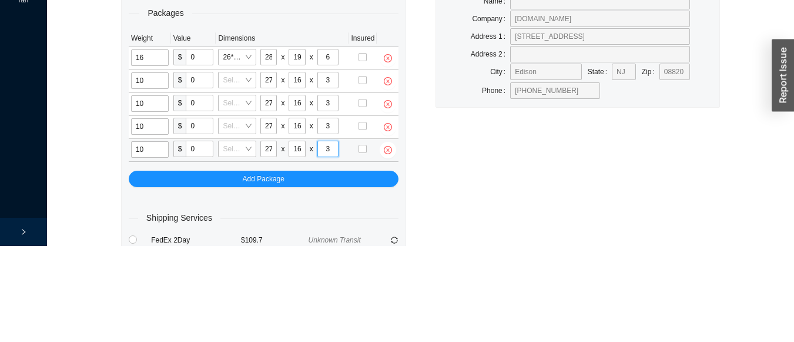
type input "3"
